Goal: Task Accomplishment & Management: Use online tool/utility

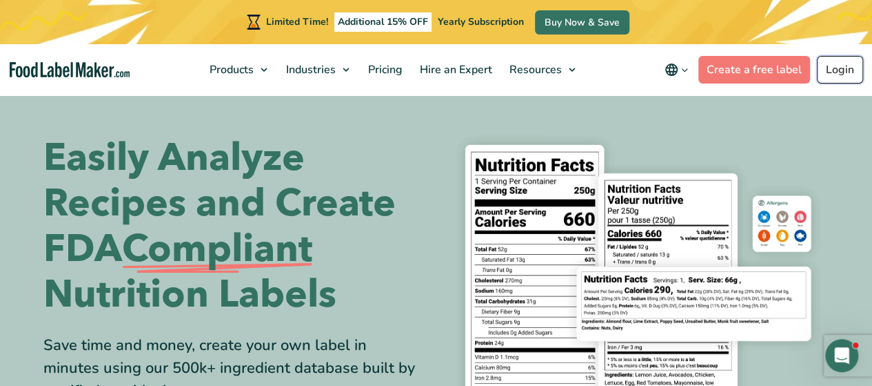
click at [830, 78] on link "Login" at bounding box center [840, 70] width 46 height 28
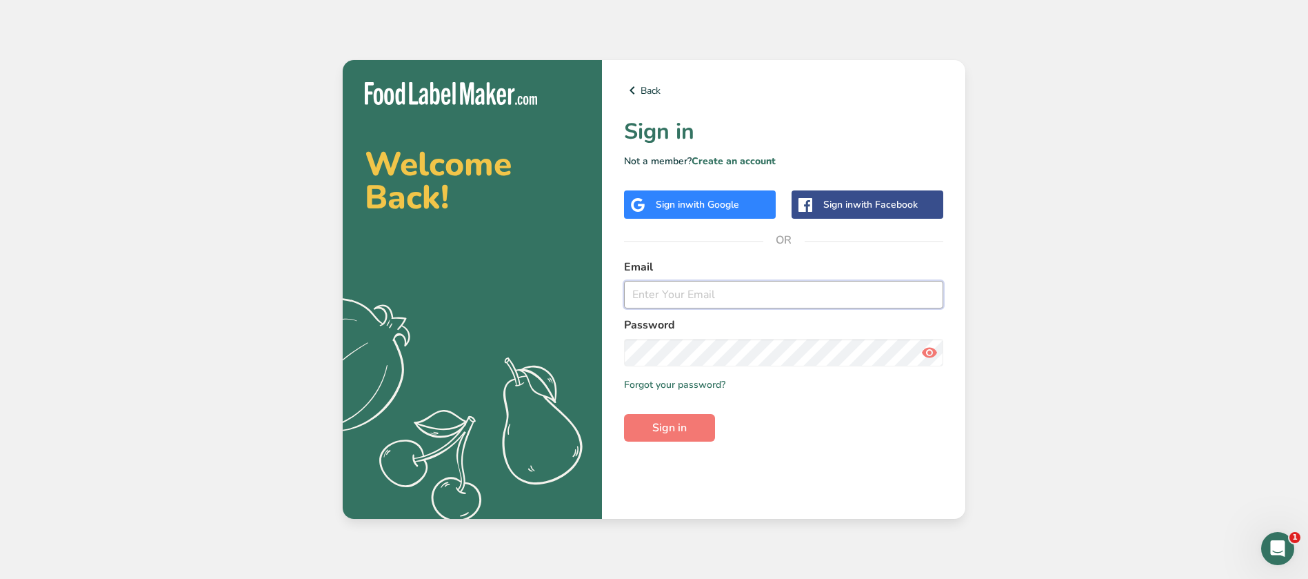
click at [825, 292] on input "email" at bounding box center [783, 295] width 319 height 28
type input "[EMAIL_ADDRESS][DOMAIN_NAME]"
click at [624, 414] on button "Sign in" at bounding box center [669, 428] width 91 height 28
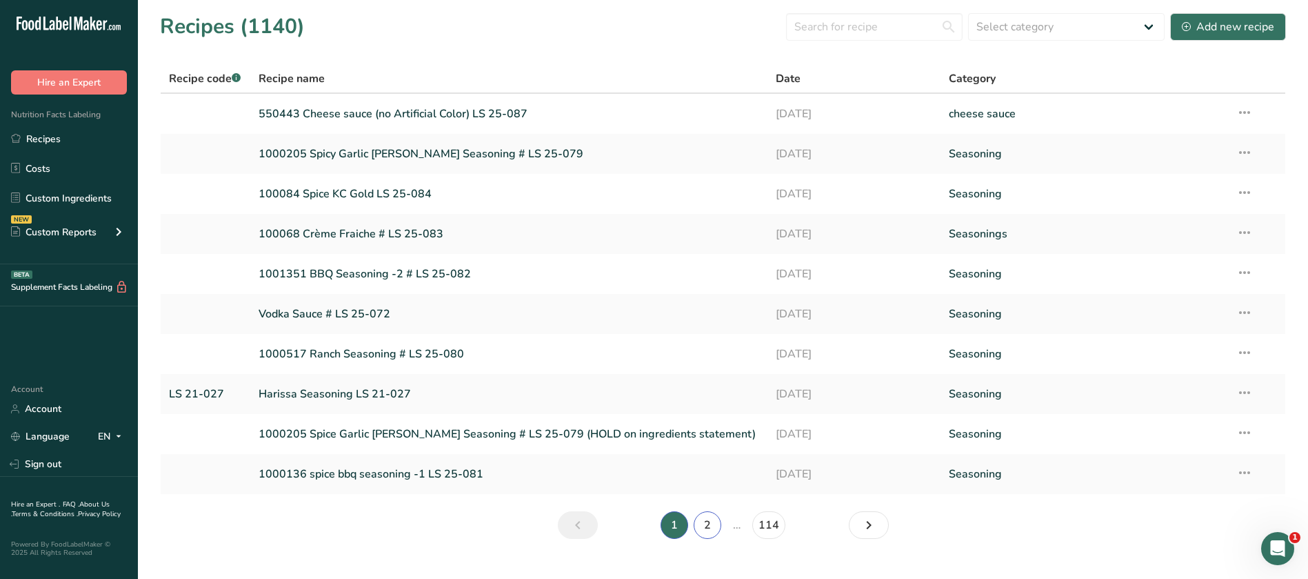
click at [711, 527] on link "2" at bounding box center [708, 525] width 28 height 28
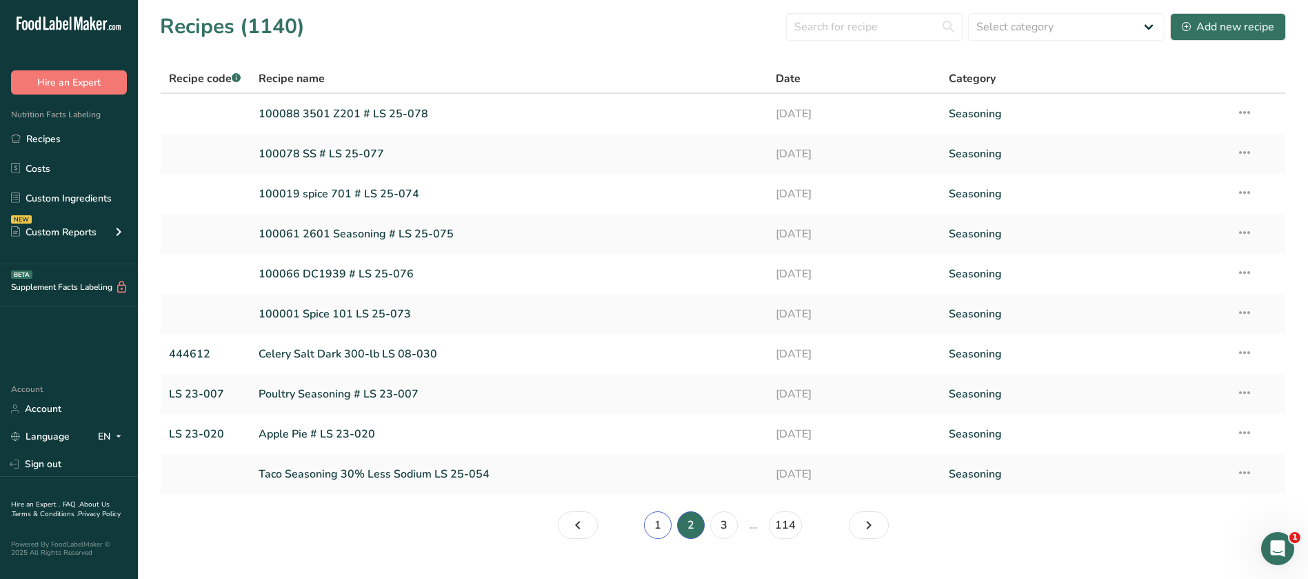
click at [659, 528] on link "1" at bounding box center [658, 525] width 28 height 28
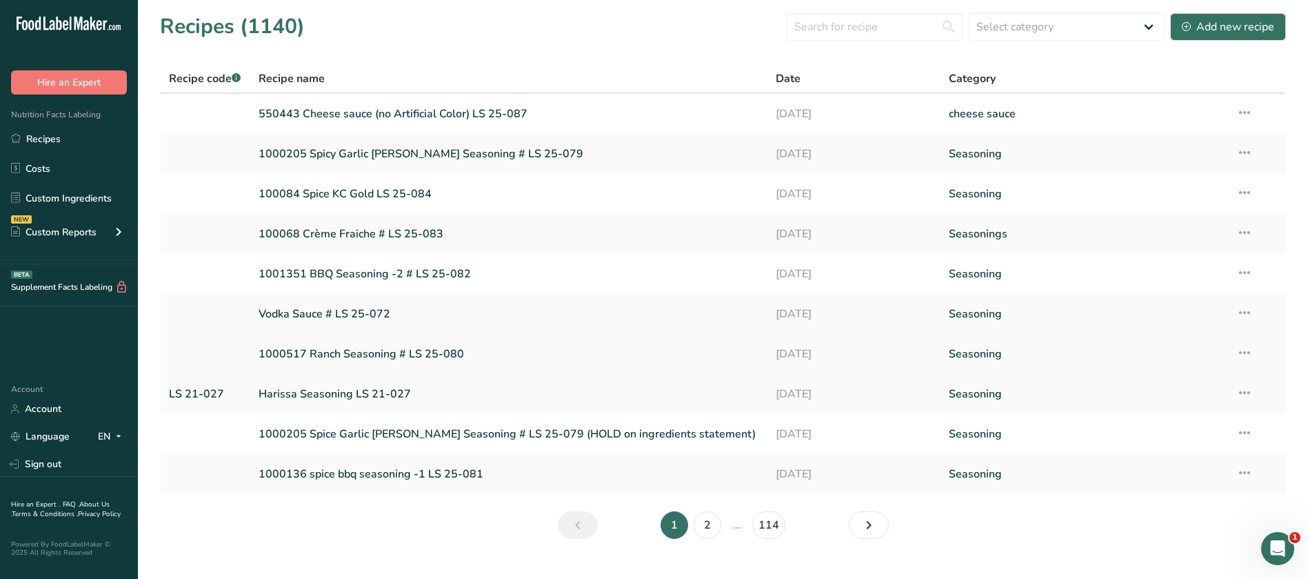
click at [361, 354] on link "1000517 Ranch Seasoning # LS 25-080" at bounding box center [509, 353] width 501 height 29
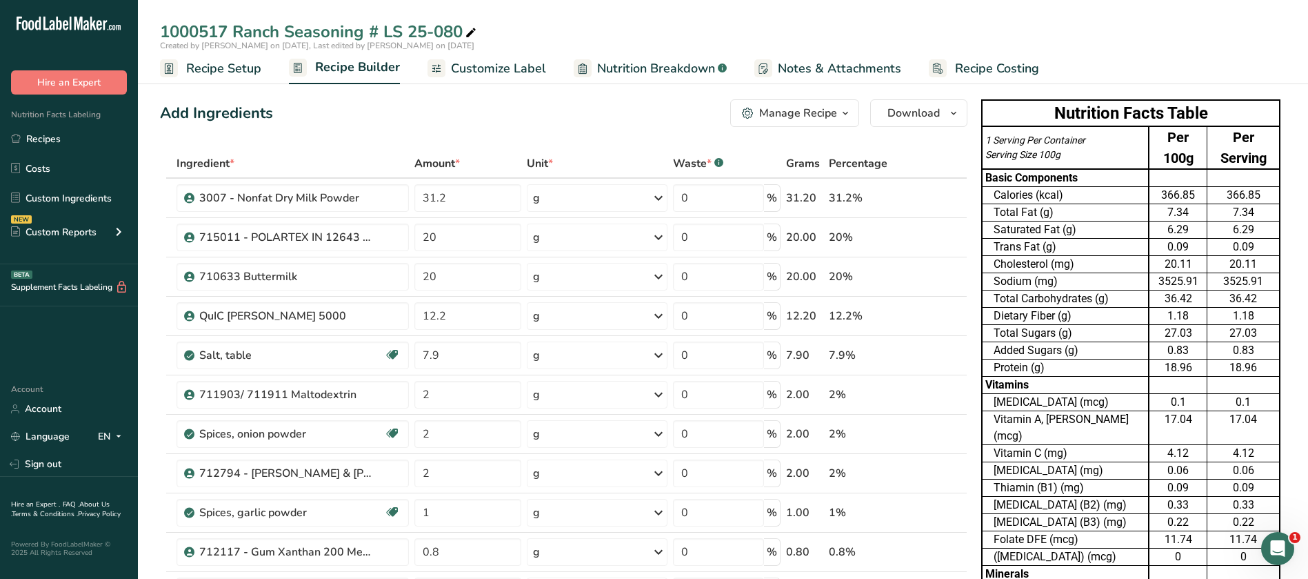
click at [503, 70] on span "Customize Label" at bounding box center [498, 68] width 95 height 19
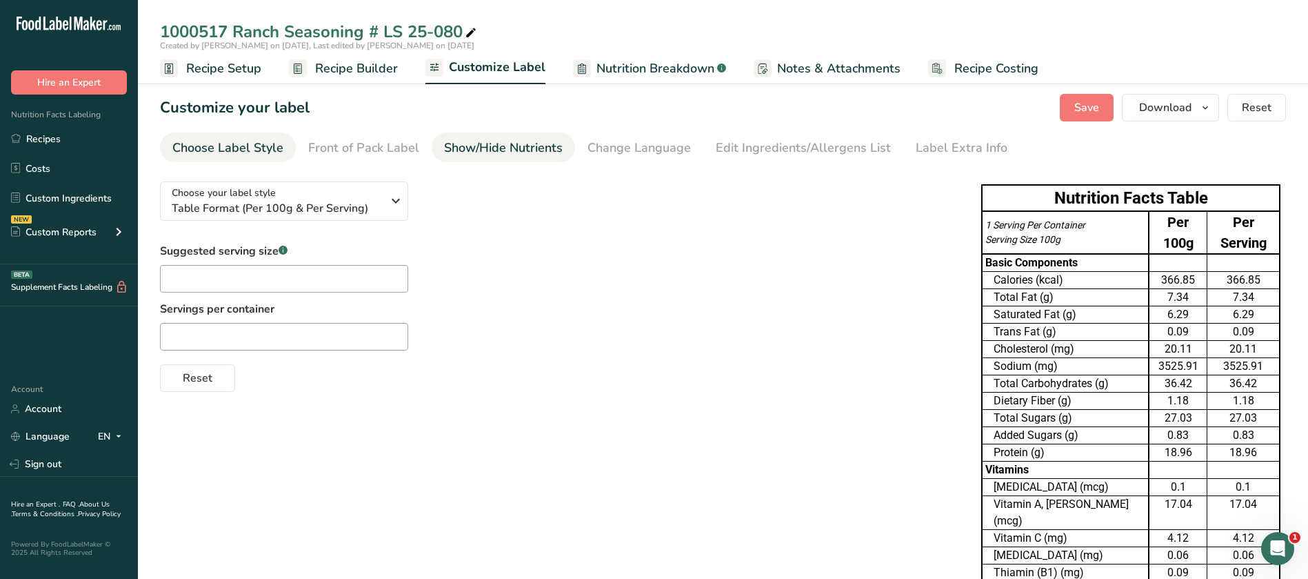
click at [470, 136] on link "Show/Hide Nutrients" at bounding box center [503, 147] width 119 height 31
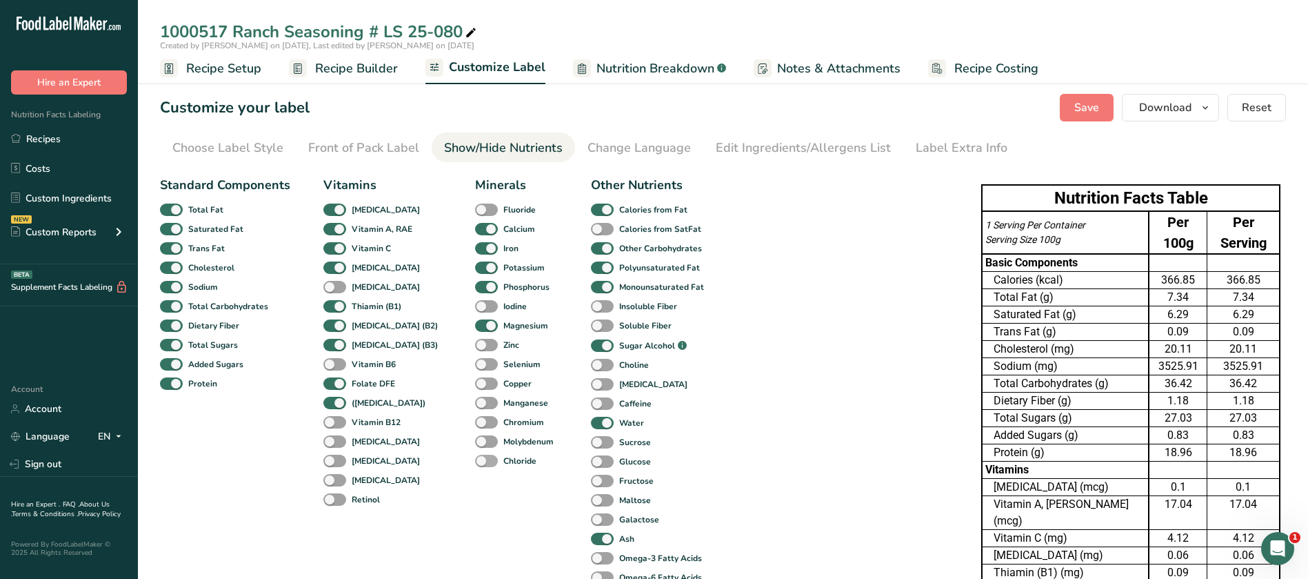
click at [475, 461] on span at bounding box center [486, 460] width 23 height 13
click at [475, 461] on input "Chloride" at bounding box center [479, 460] width 9 height 9
checkbox input "true"
click at [1076, 114] on span "Save" at bounding box center [1086, 107] width 25 height 17
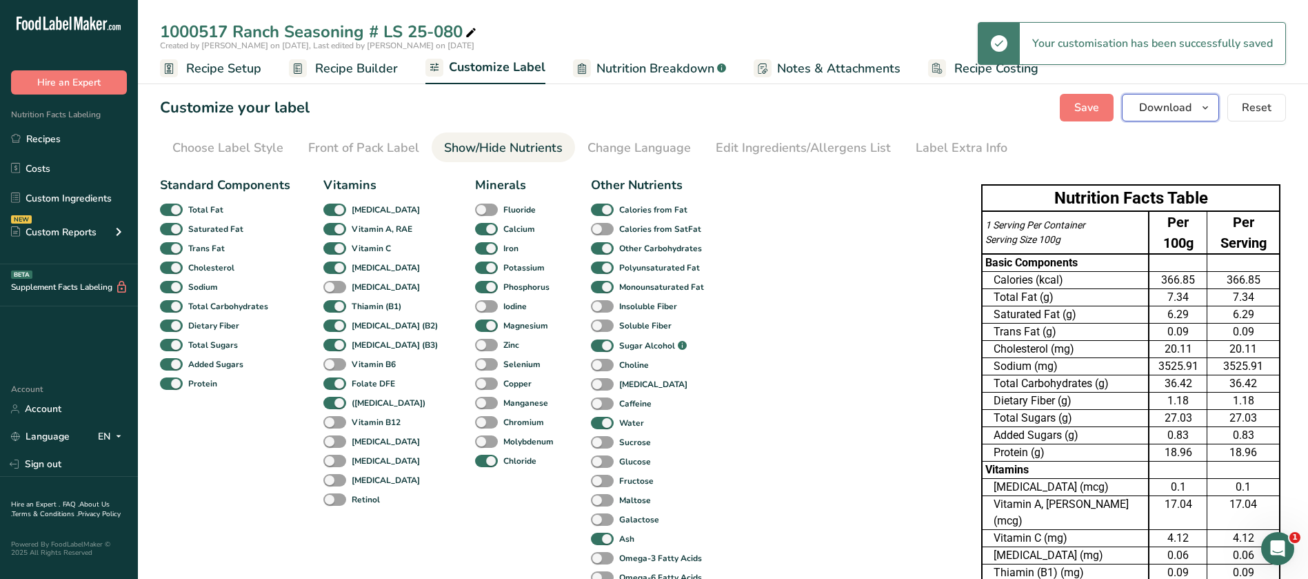
click at [1160, 104] on span "Download" at bounding box center [1165, 107] width 52 height 17
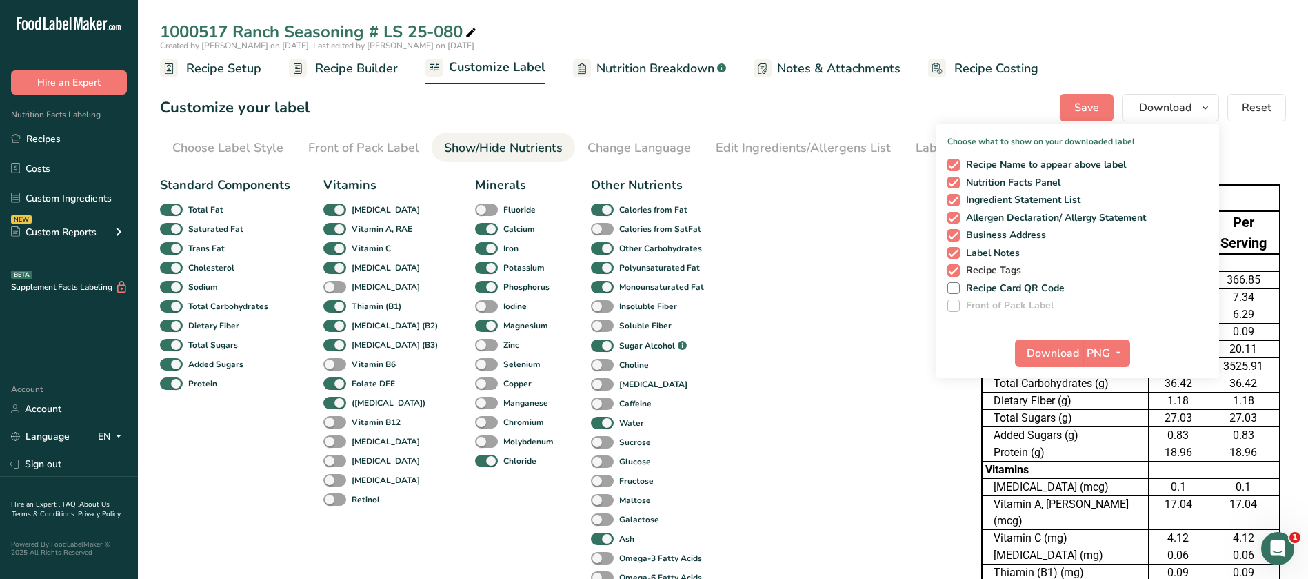
click at [1001, 270] on span "Recipe Tags" at bounding box center [991, 270] width 62 height 12
click at [957, 270] on input "Recipe Tags" at bounding box center [952, 270] width 9 height 9
checkbox input "false"
click at [1007, 247] on span "Label Notes" at bounding box center [990, 253] width 61 height 12
click at [957, 248] on input "Label Notes" at bounding box center [952, 252] width 9 height 9
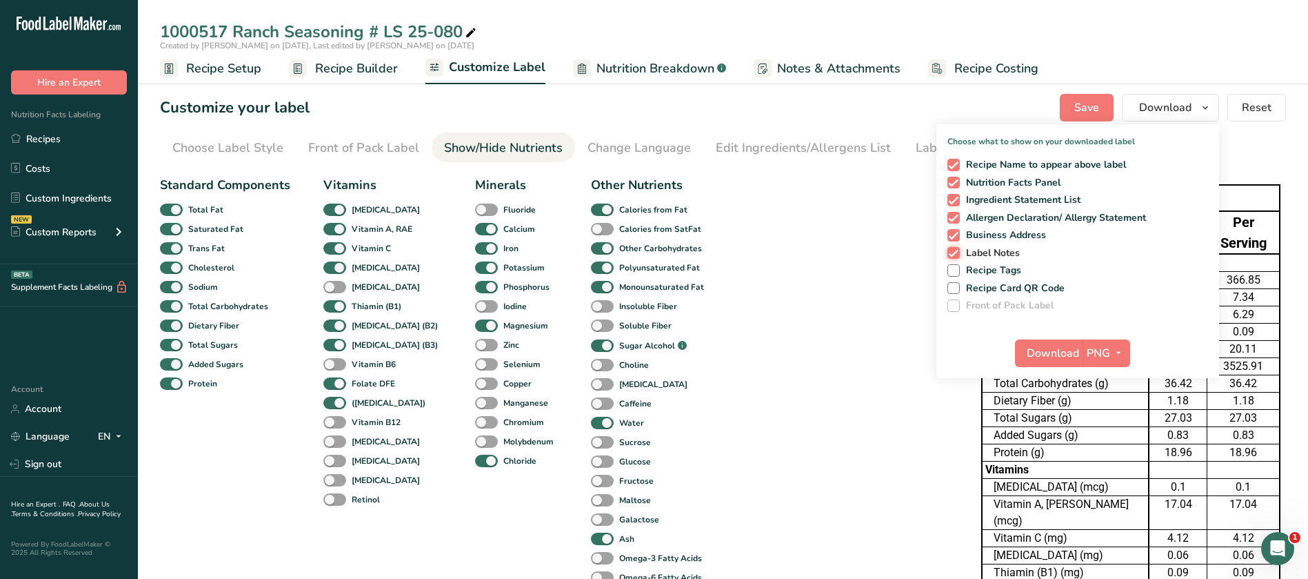
checkbox input "false"
click at [1021, 230] on span "Business Address" at bounding box center [1003, 235] width 87 height 12
click at [957, 230] on input "Business Address" at bounding box center [952, 234] width 9 height 9
checkbox input "false"
click at [1029, 212] on span "Allergen Declaration/ Allergy Statement" at bounding box center [1053, 218] width 187 height 12
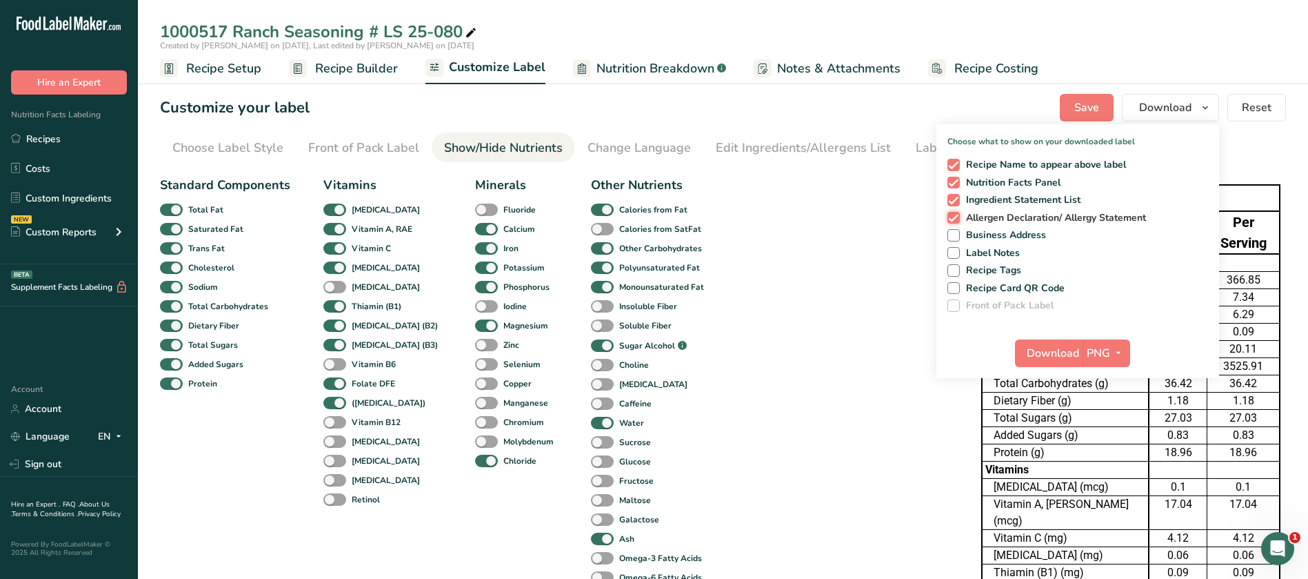
click at [957, 213] on input "Allergen Declaration/ Allergy Statement" at bounding box center [952, 217] width 9 height 9
checkbox input "false"
click at [1032, 194] on span "Ingredient Statement List" at bounding box center [1020, 200] width 121 height 12
click at [957, 195] on input "Ingredient Statement List" at bounding box center [952, 199] width 9 height 9
checkbox input "false"
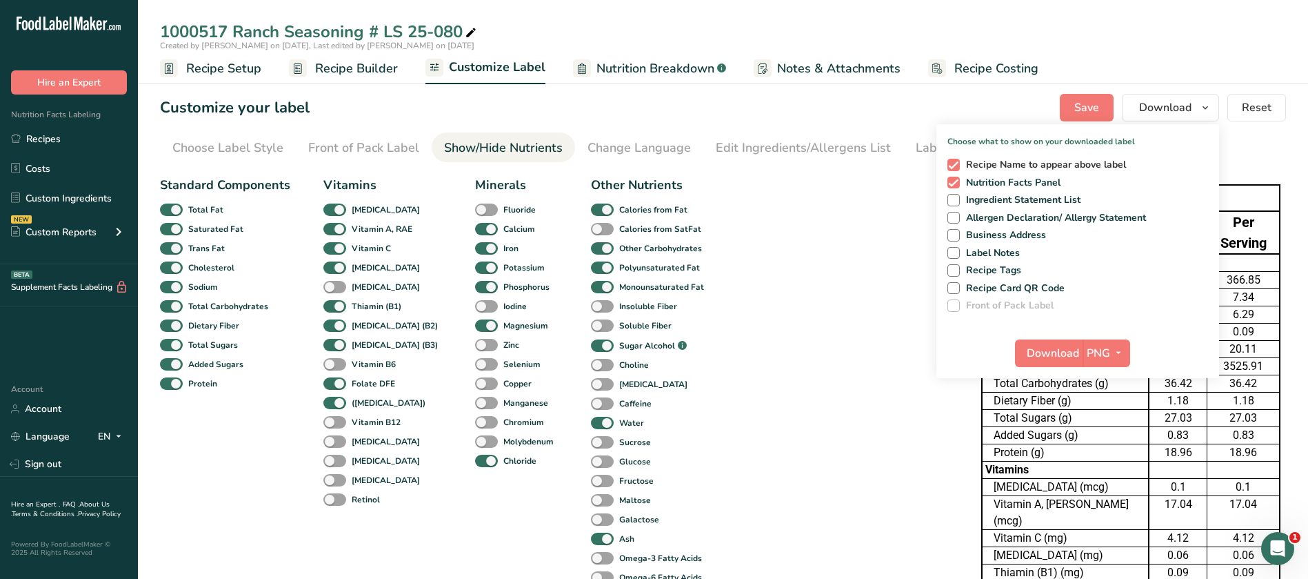
click at [1039, 159] on span "Recipe Name to appear above label" at bounding box center [1043, 165] width 167 height 12
click at [957, 160] on input "Recipe Name to appear above label" at bounding box center [952, 164] width 9 height 9
checkbox input "false"
click at [1054, 355] on span "Download" at bounding box center [1053, 353] width 52 height 17
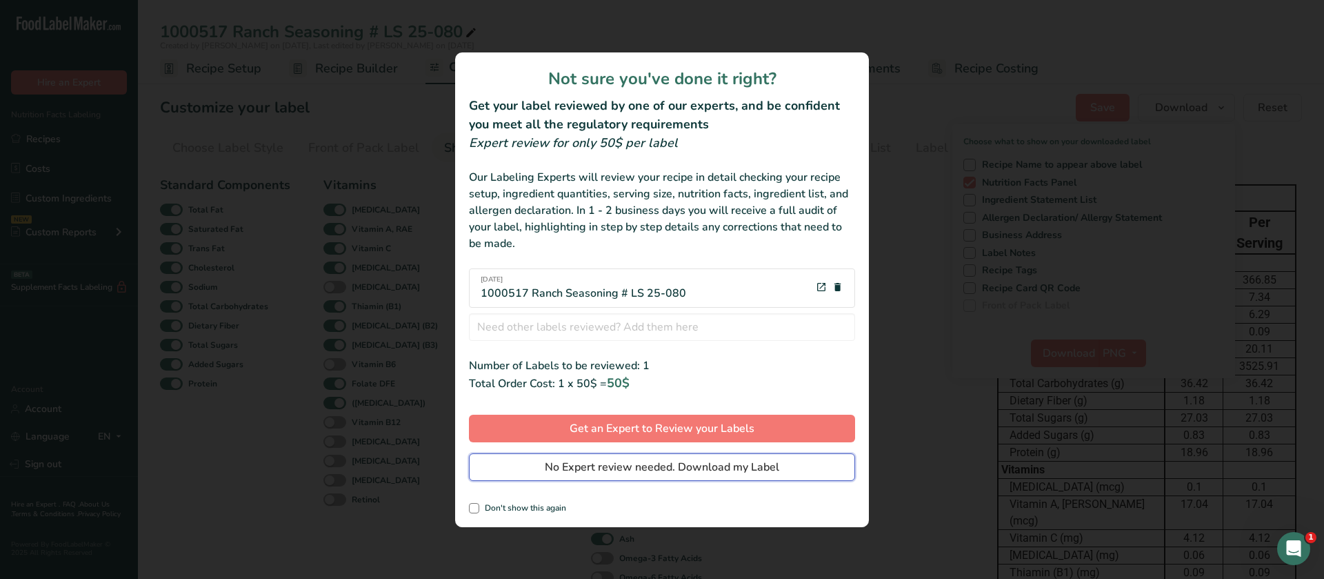
click at [745, 470] on span "No Expert review needed. Download my Label" at bounding box center [662, 467] width 234 height 17
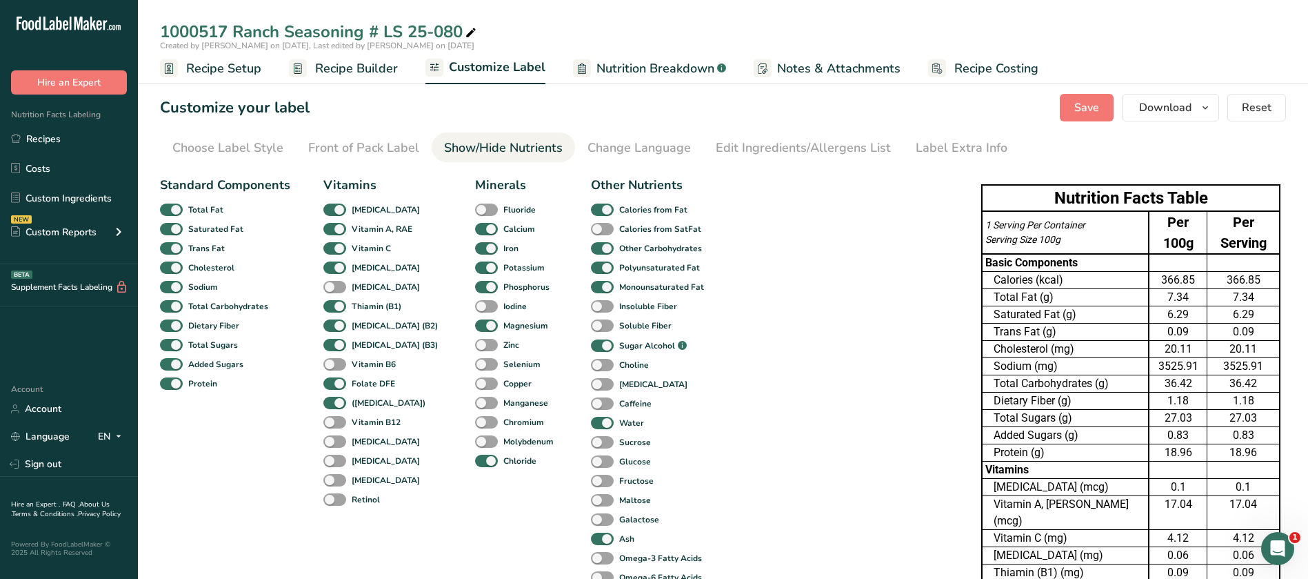
click at [1049, 55] on ul "Recipe Setup Recipe Builder Customize Label Nutrition Breakdown .a-a{fill:#3473…" at bounding box center [723, 68] width 1170 height 32
click at [1099, 112] on span "Save" at bounding box center [1086, 107] width 25 height 17
click at [1082, 110] on span "Save" at bounding box center [1086, 107] width 25 height 17
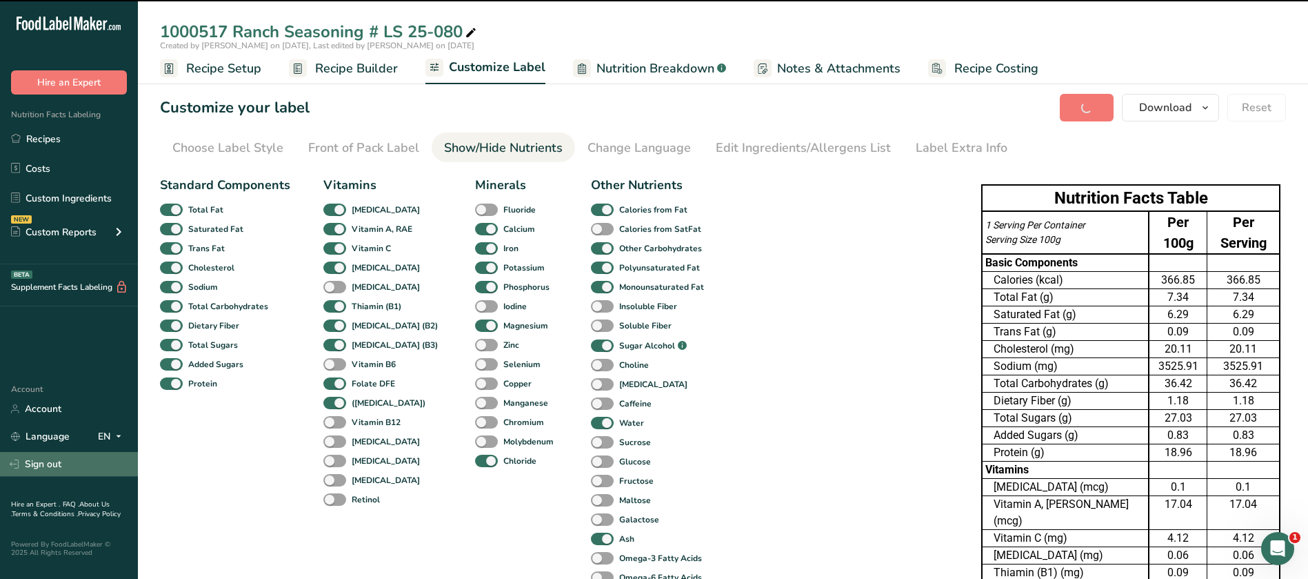
click at [46, 465] on link "Sign out" at bounding box center [69, 464] width 138 height 24
